Goal: Task Accomplishment & Management: Manage account settings

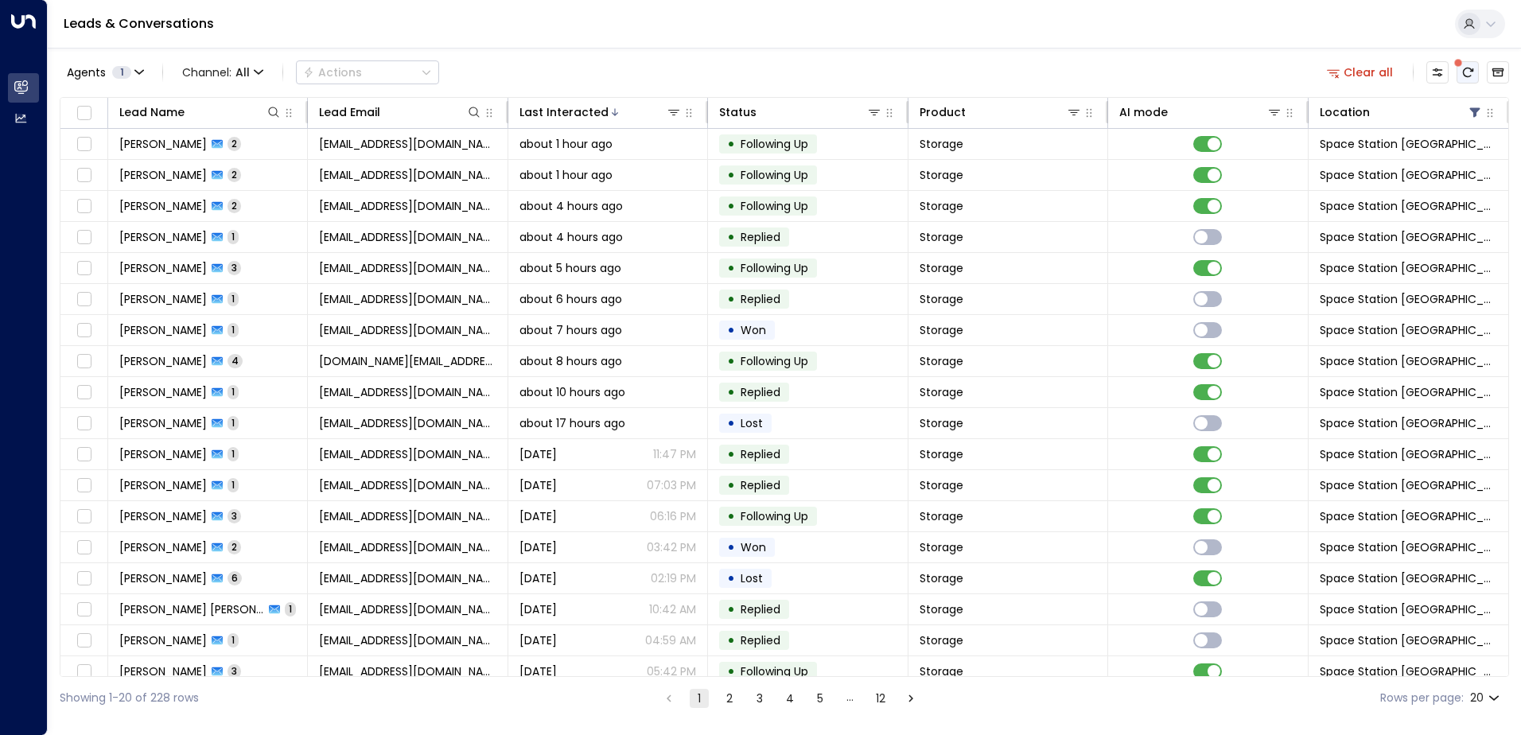
click at [1457, 81] on button "There are new threads available. Refresh the grid to view the latest updates." at bounding box center [1467, 72] width 22 height 22
click at [1460, 83] on button "Refresh" at bounding box center [1467, 72] width 22 height 22
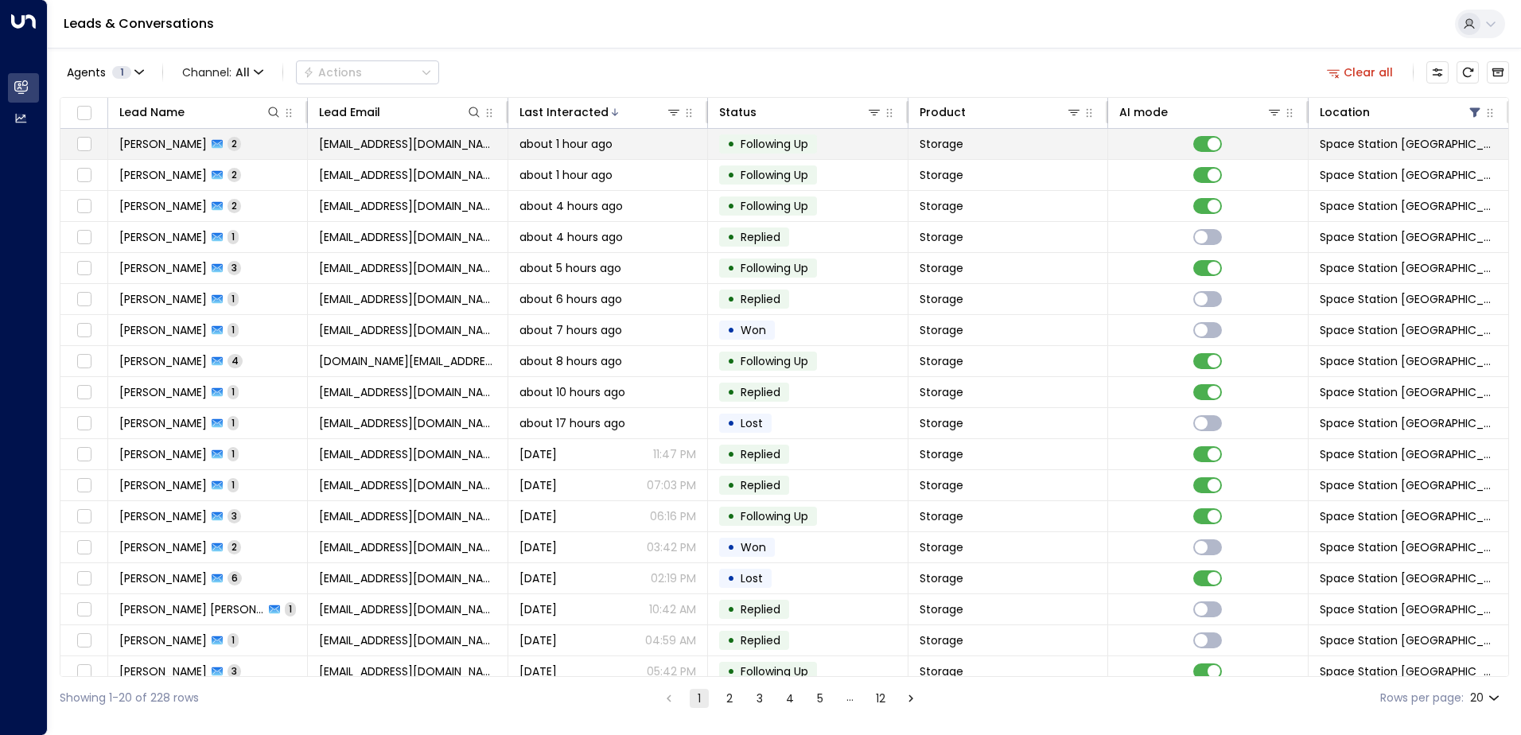
click at [353, 155] on td "[EMAIL_ADDRESS][DOMAIN_NAME]" at bounding box center [408, 144] width 200 height 30
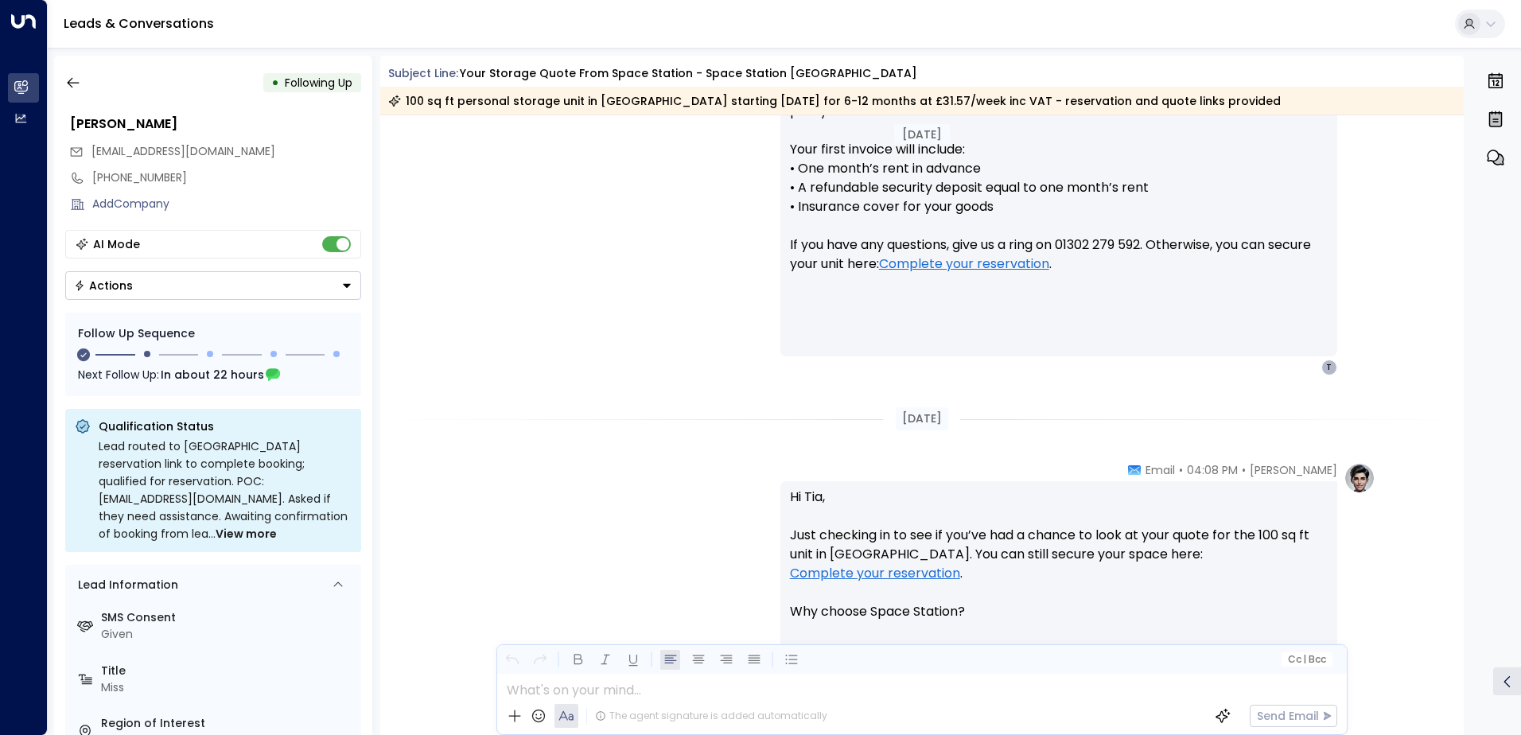
scroll to position [839, 0]
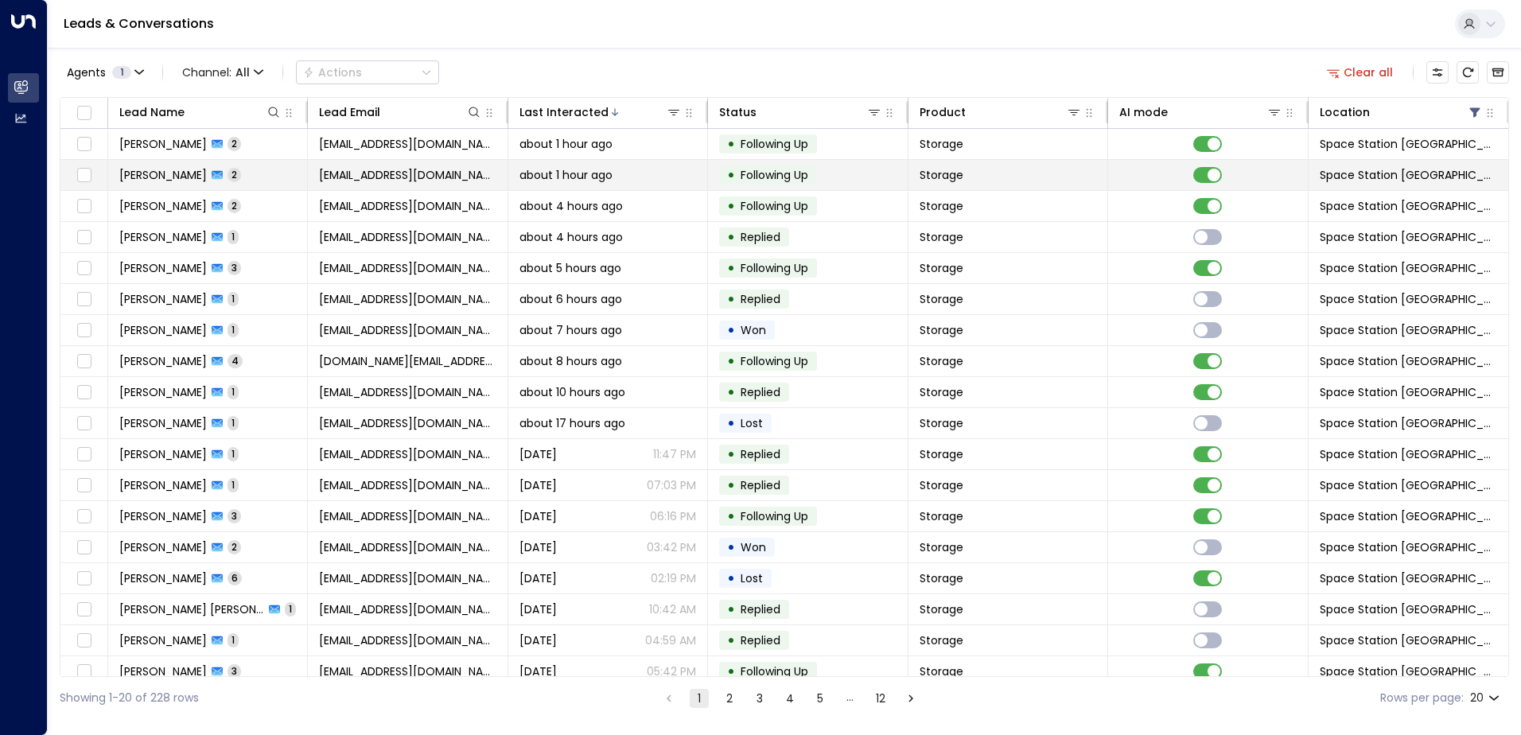
click at [284, 171] on td "[PERSON_NAME] 2" at bounding box center [208, 175] width 200 height 30
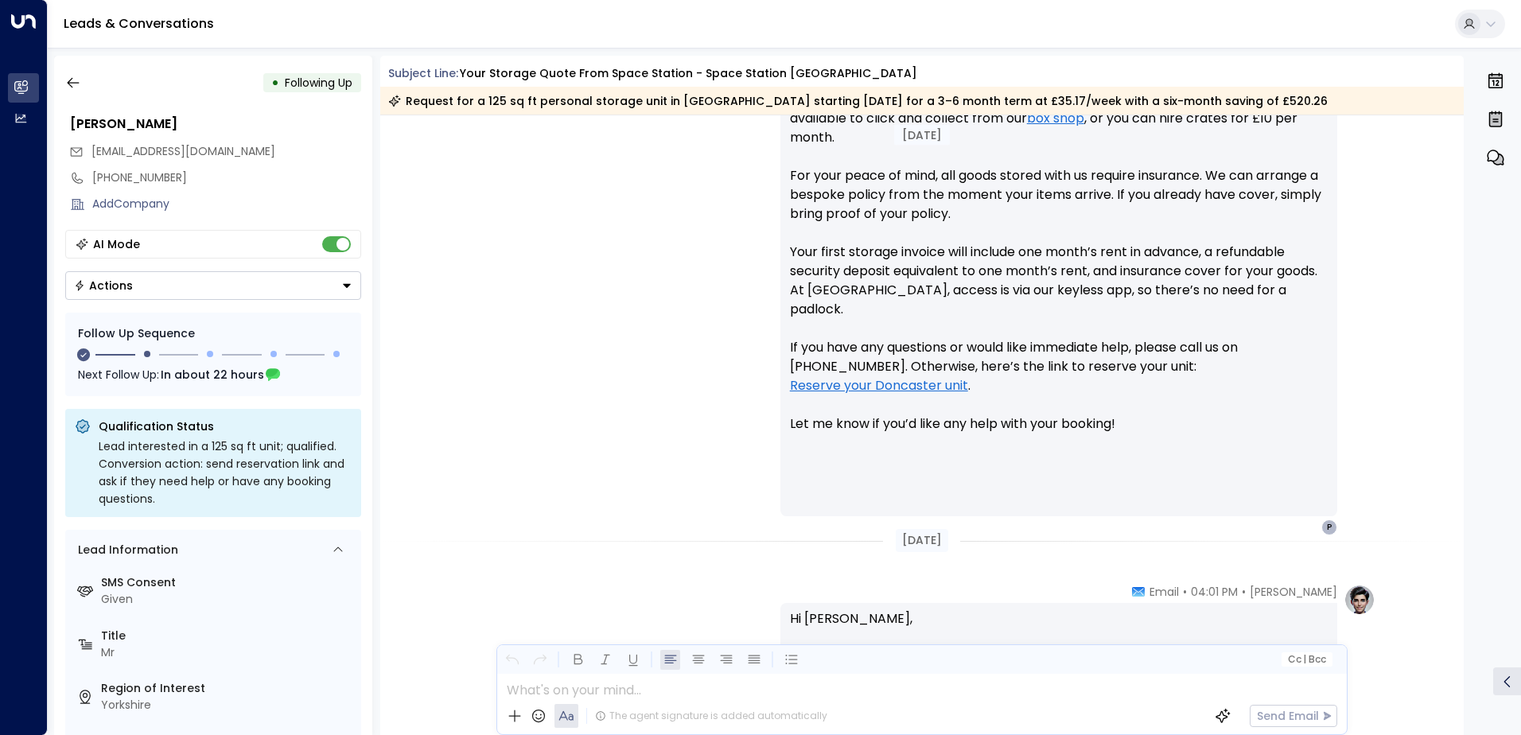
scroll to position [858, 0]
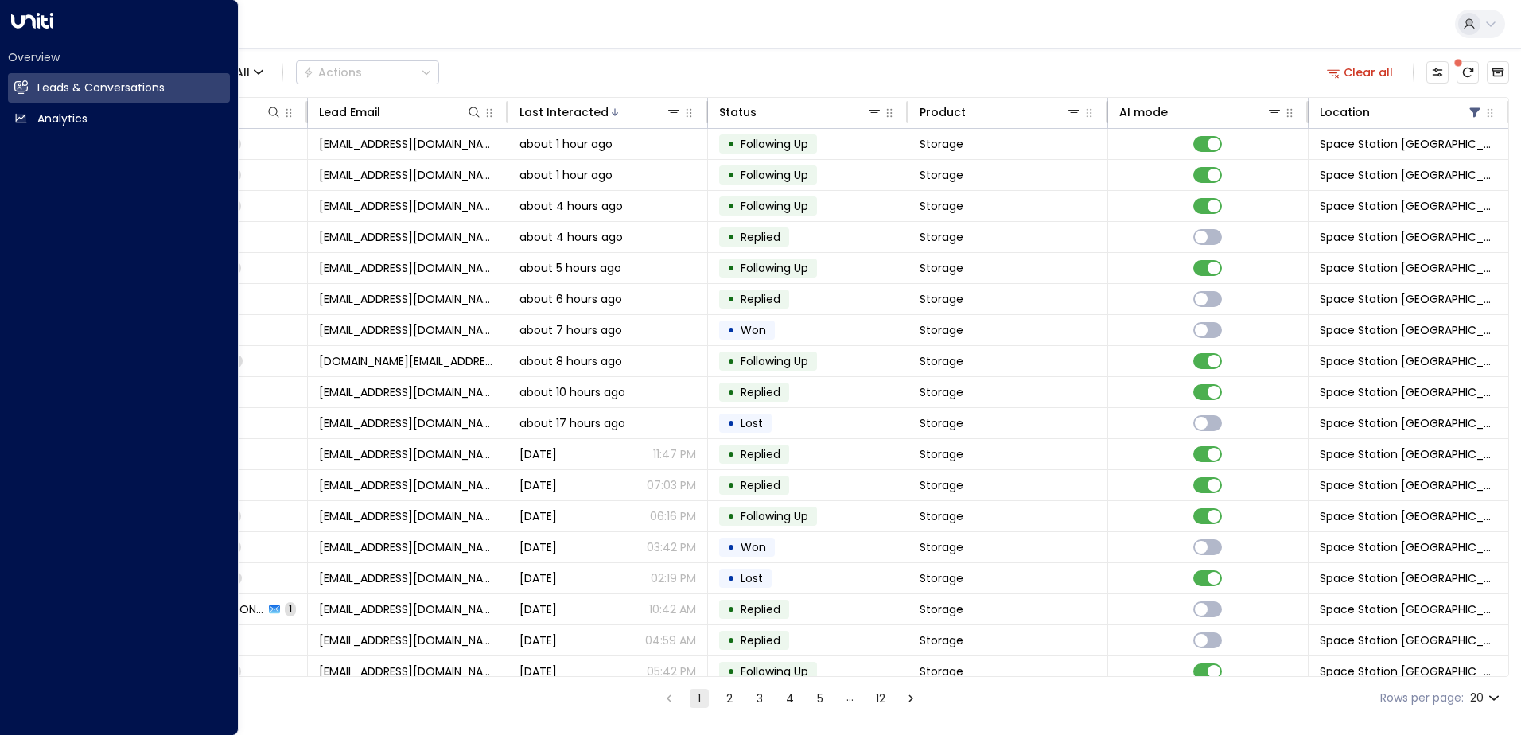
click at [528, 62] on div "Agents 1 Channel: All Actions Clear all" at bounding box center [784, 72] width 1449 height 33
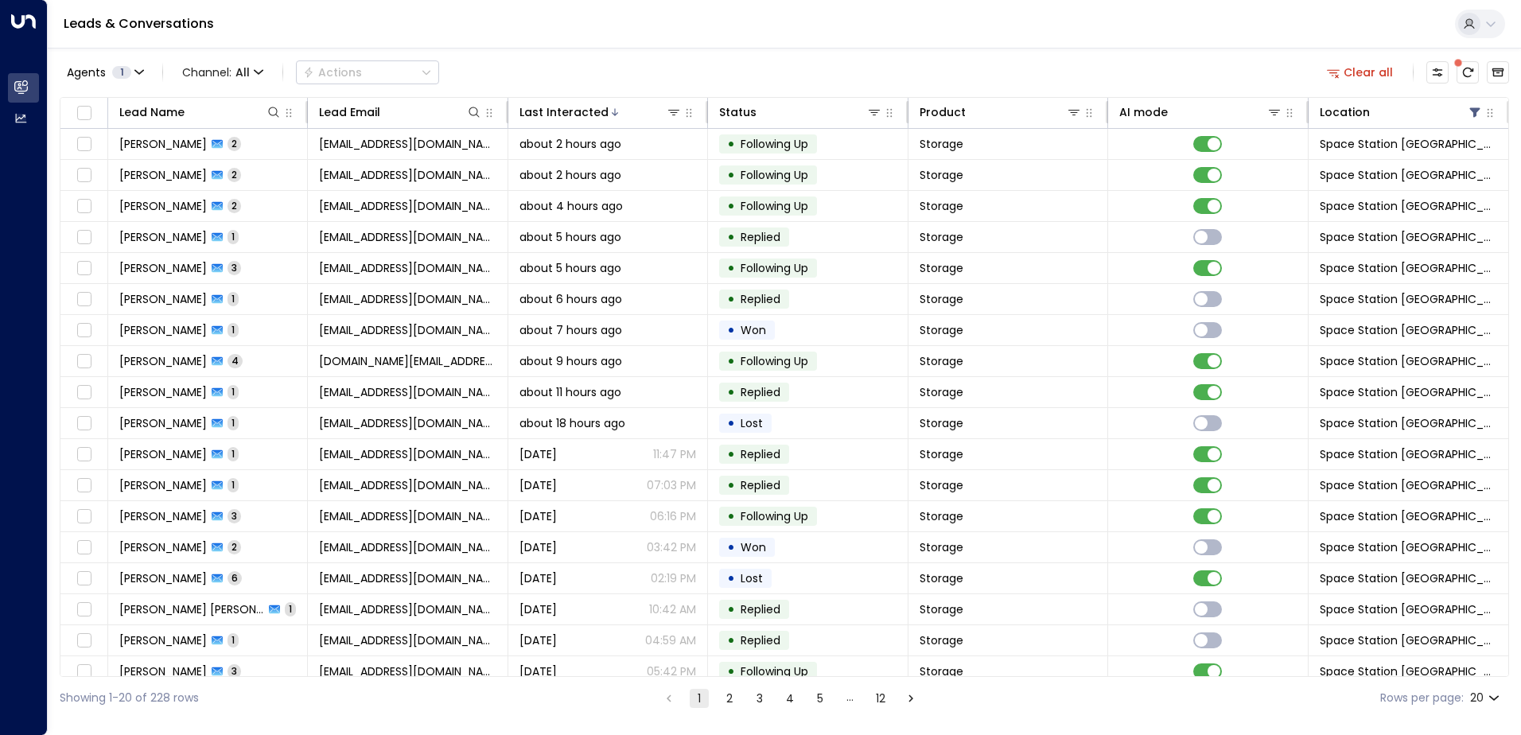
click at [1482, 81] on div at bounding box center [1467, 72] width 83 height 22
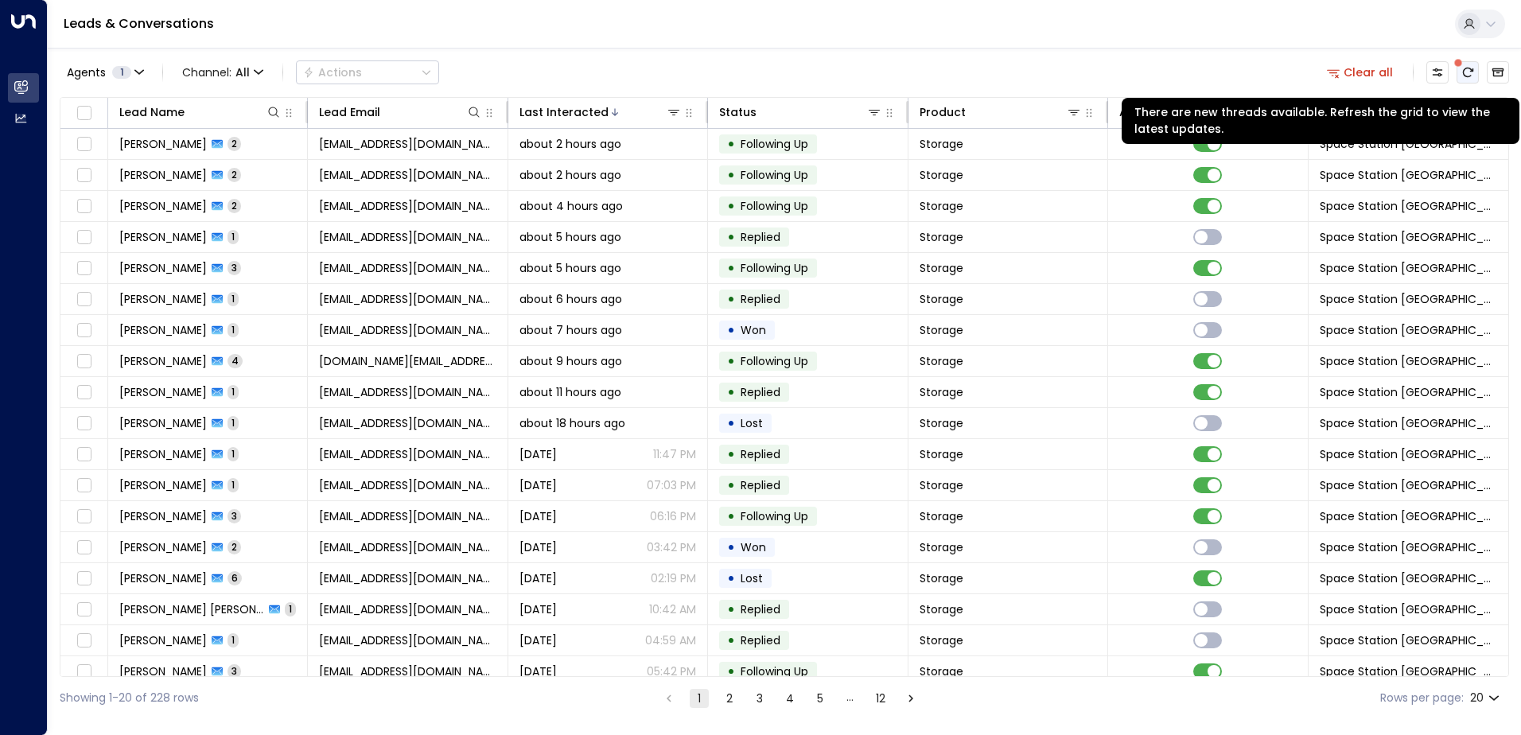
click at [1471, 73] on icon "There are new threads available. Refresh the grid to view the latest updates." at bounding box center [1467, 72] width 13 height 13
click at [1463, 70] on icon "There are new threads available. Refresh the grid to view the latest updates." at bounding box center [1467, 72] width 13 height 13
